Goal: Navigation & Orientation: Find specific page/section

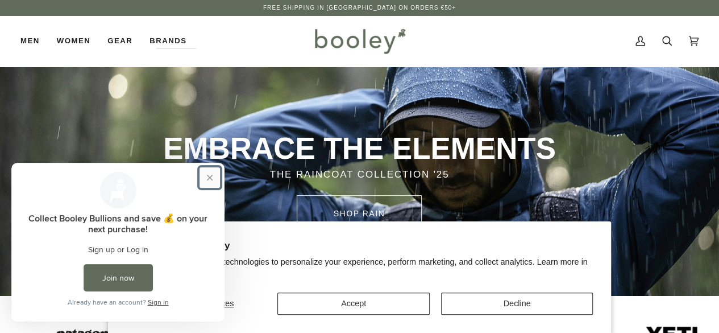
click at [210, 174] on button "Close prompt" at bounding box center [210, 177] width 20 height 20
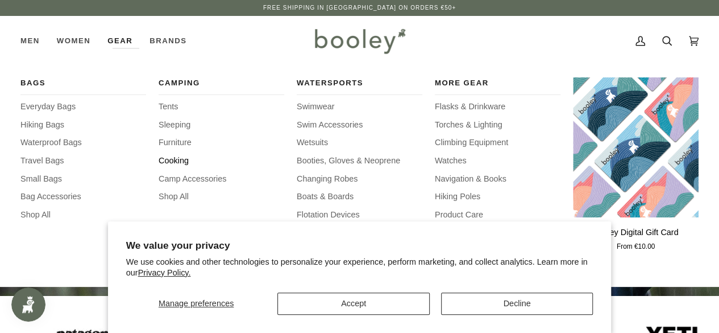
click at [177, 156] on span "Cooking" at bounding box center [222, 161] width 126 height 13
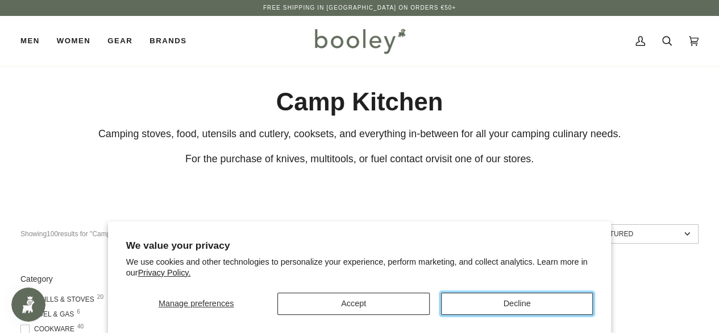
click at [532, 300] on button "Decline" at bounding box center [517, 303] width 152 height 22
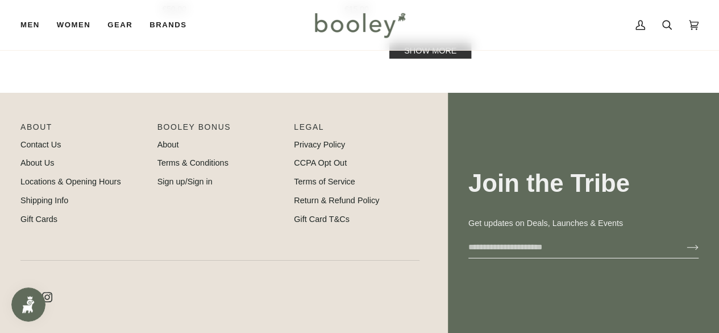
scroll to position [1932, 0]
